Goal: Task Accomplishment & Management: Use online tool/utility

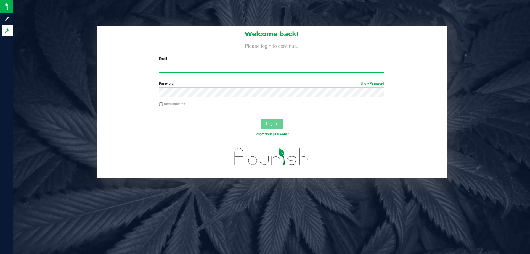
click at [212, 66] on input "Email" at bounding box center [271, 68] width 225 height 10
type input "[EMAIL_ADDRESS][DOMAIN_NAME]"
click at [260, 119] on button "Log In" at bounding box center [271, 124] width 22 height 10
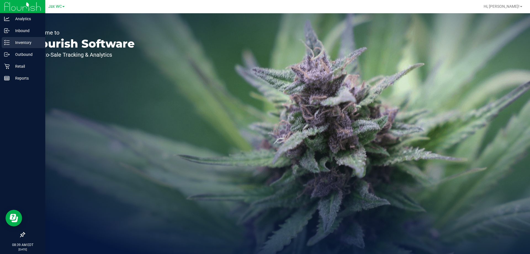
click at [20, 44] on p "Inventory" at bounding box center [26, 42] width 33 height 7
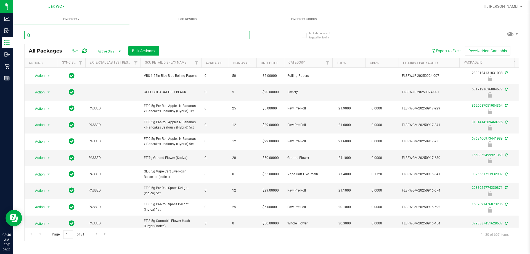
click at [109, 33] on input "text" at bounding box center [136, 35] width 225 height 8
paste input "SN250728DC1-0804"
type input "SN250728DC1-0804"
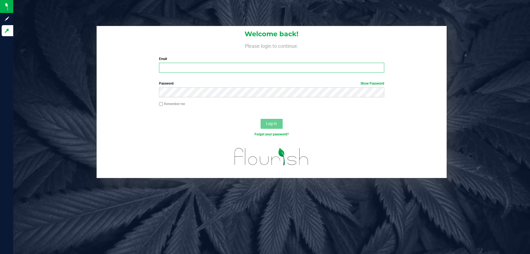
click at [172, 68] on input "Email" at bounding box center [271, 68] width 225 height 10
type input "[EMAIL_ADDRESS][DOMAIN_NAME]"
click at [260, 119] on button "Log In" at bounding box center [271, 124] width 22 height 10
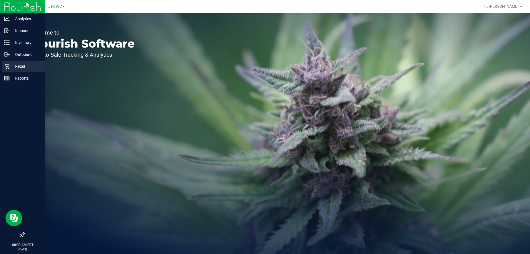
click at [9, 64] on icon at bounding box center [7, 66] width 6 height 6
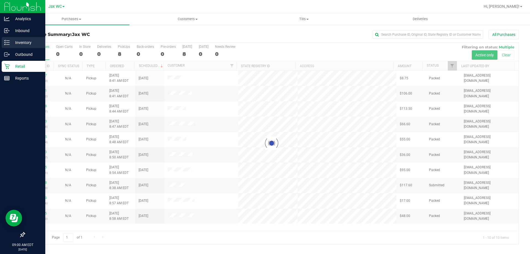
click at [20, 44] on p "Inventory" at bounding box center [26, 42] width 33 height 7
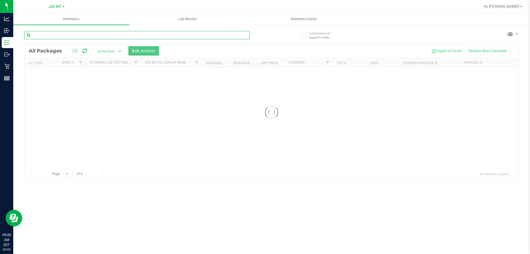
click at [97, 35] on input "text" at bounding box center [136, 35] width 225 height 8
type input "4078433791174648"
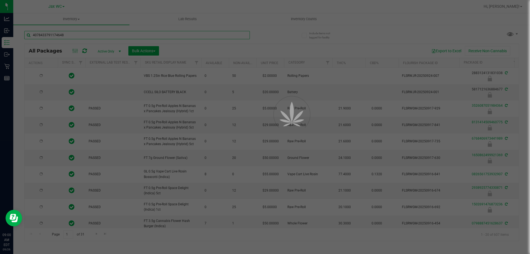
type input "[DATE]"
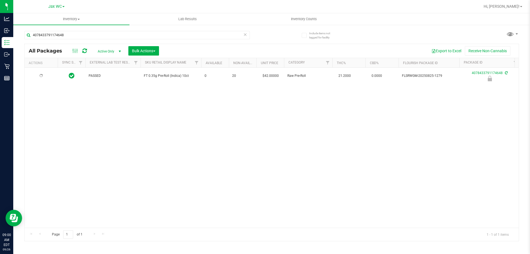
click at [43, 76] on div at bounding box center [41, 75] width 26 height 5
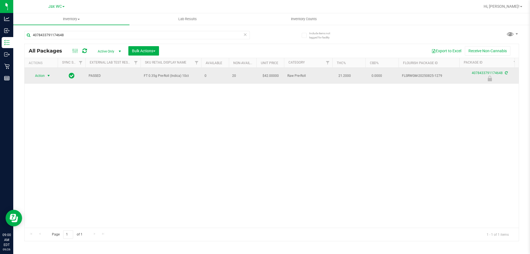
click at [47, 77] on span "select" at bounding box center [48, 75] width 4 height 4
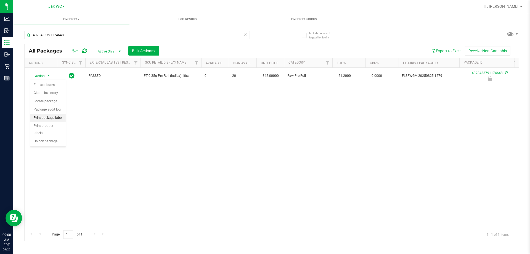
click at [54, 119] on li "Print package label" at bounding box center [47, 118] width 35 height 8
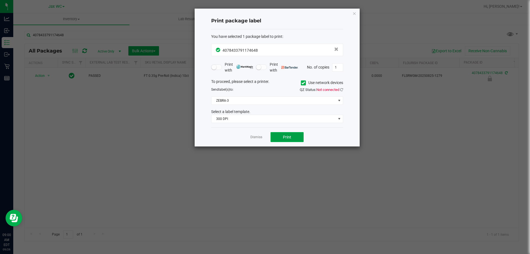
click at [297, 138] on button "Print" at bounding box center [286, 137] width 33 height 10
click at [262, 100] on span "ZEBRA-3" at bounding box center [273, 101] width 124 height 8
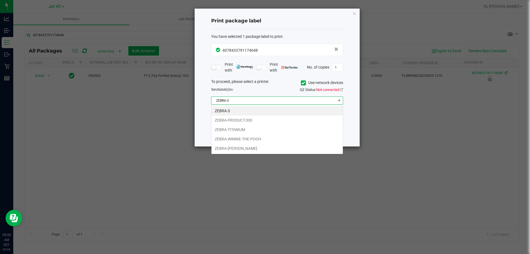
scroll to position [8, 132]
click at [252, 144] on li "ZEBRA-YOHANNA-LOGAN" at bounding box center [276, 147] width 131 height 9
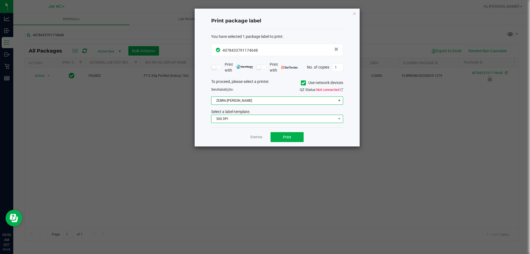
click at [277, 121] on span "300 DPI" at bounding box center [273, 119] width 124 height 8
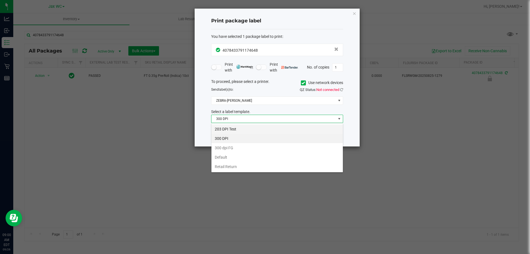
click at [254, 126] on li "203 DPI Test" at bounding box center [276, 128] width 131 height 9
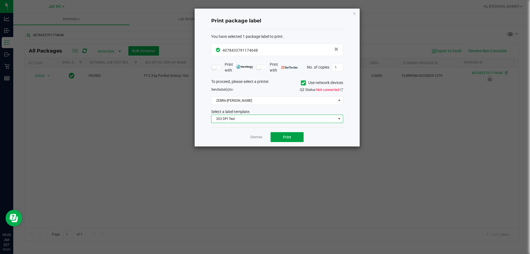
click at [283, 134] on button "Print" at bounding box center [286, 137] width 33 height 10
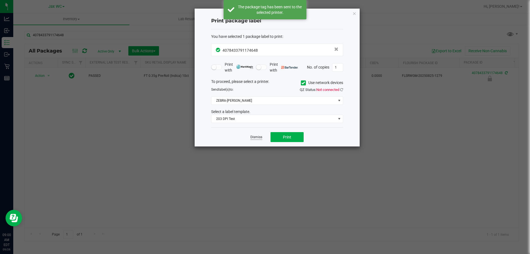
click at [254, 136] on link "Dismiss" at bounding box center [256, 137] width 12 height 5
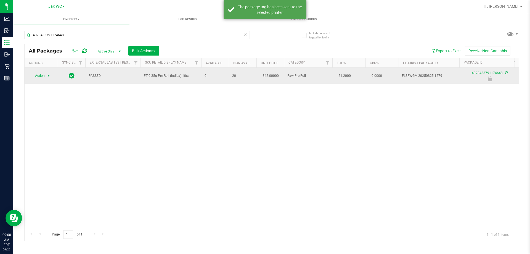
click at [42, 78] on span "Action" at bounding box center [37, 76] width 15 height 8
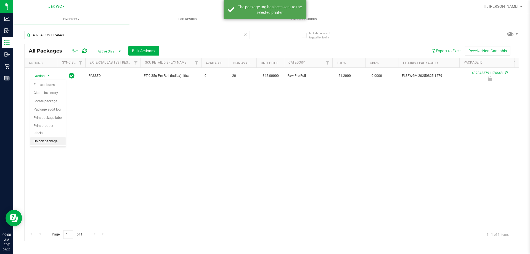
click at [45, 137] on li "Unlock package" at bounding box center [47, 141] width 35 height 8
